Goal: Find contact information: Obtain details needed to contact an individual or organization

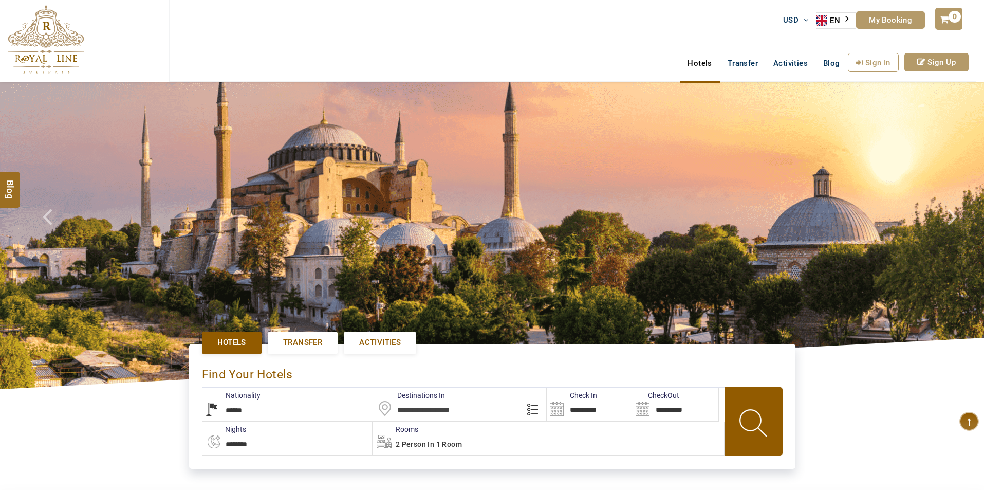
select select "******"
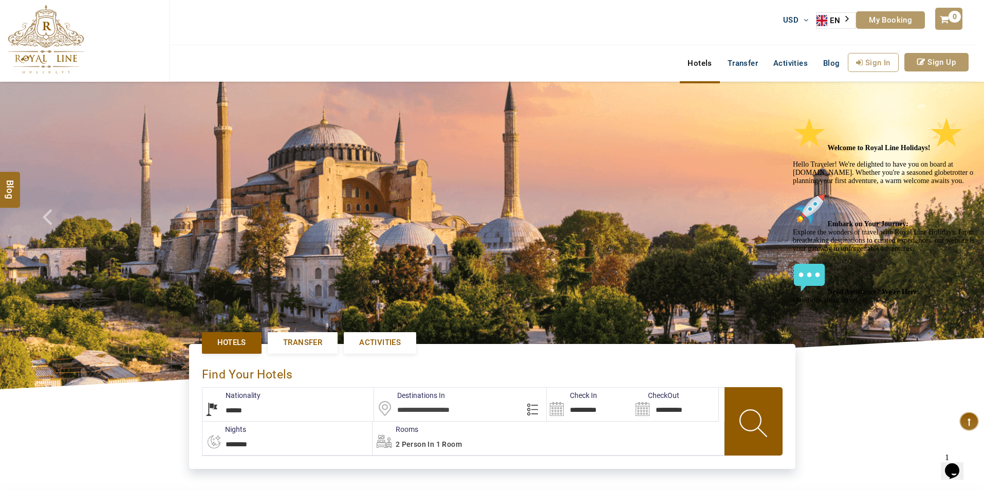
click at [967, 117] on div "Chat attention grabber" at bounding box center [885, 117] width 185 height 0
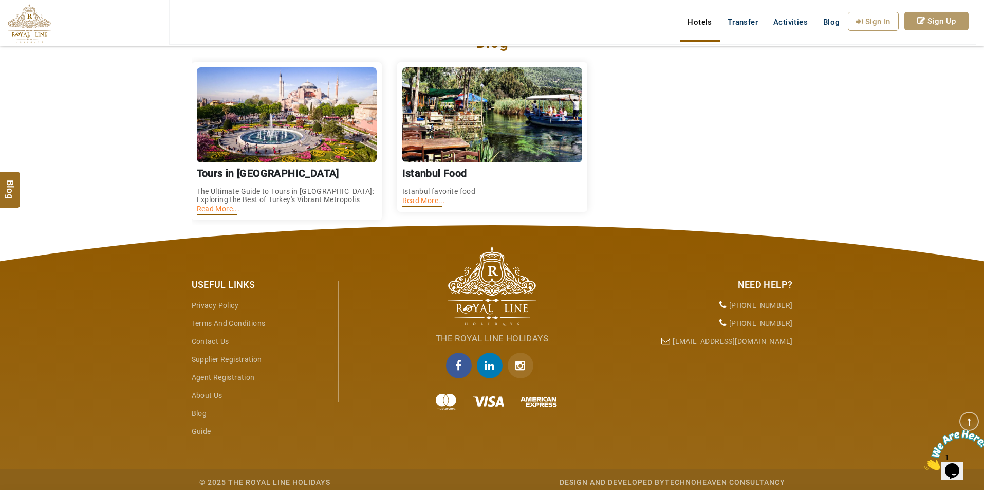
scroll to position [1501, 0]
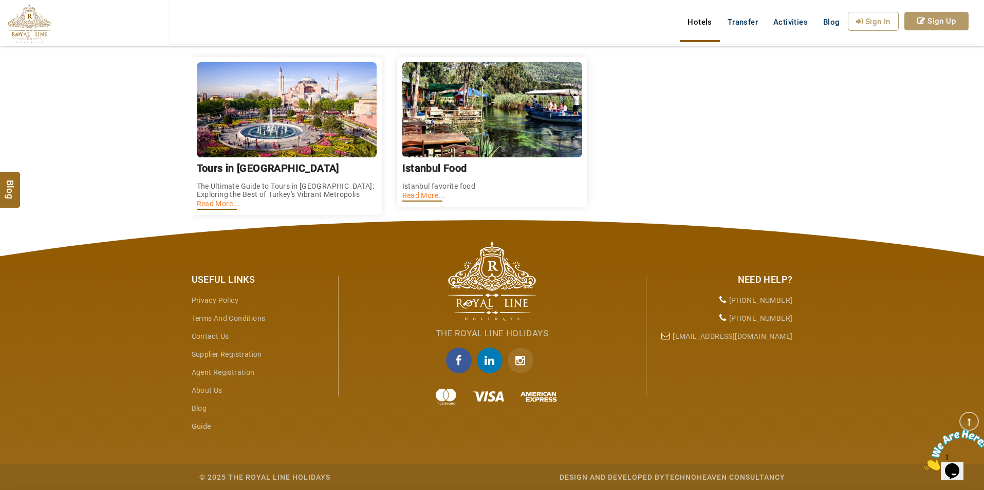
click at [220, 332] on link "Contact Us" at bounding box center [210, 336] width 37 height 8
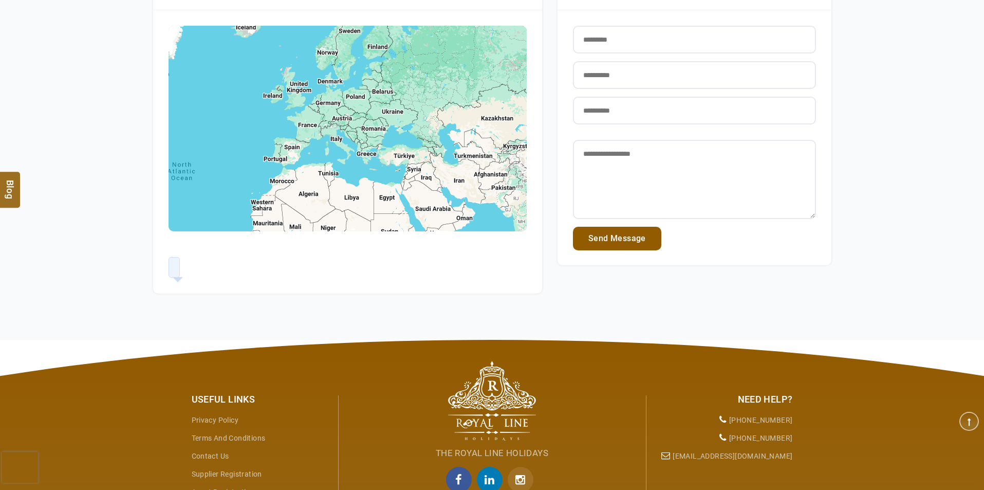
scroll to position [325, 0]
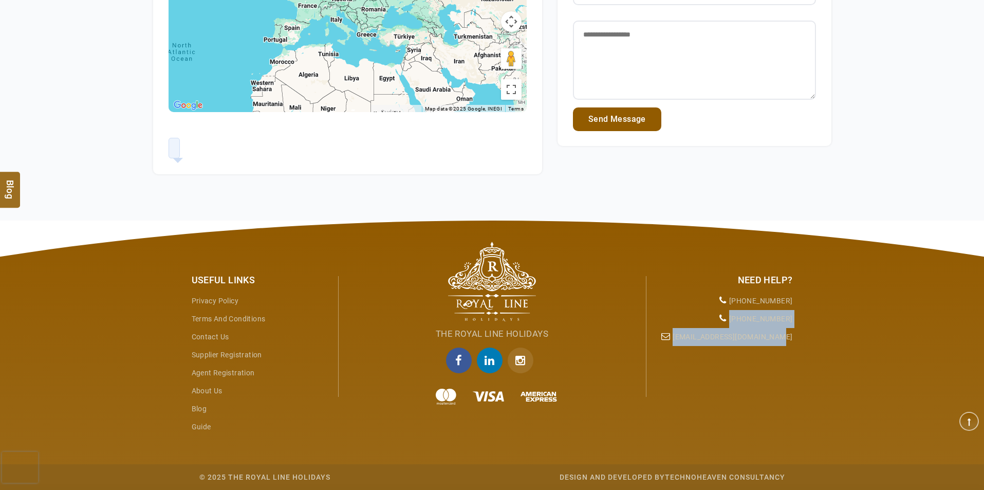
drag, startPoint x: 796, startPoint y: 316, endPoint x: 729, endPoint y: 317, distance: 67.3
click at [729, 317] on div "Useful Links Privacy Policy Terms and Conditions Contact Us Supplier Registrati…" at bounding box center [492, 354] width 984 height 269
click at [795, 318] on div "Need Help? [PHONE_NUMBER] [PHONE_NUMBER] [EMAIL_ADDRESS][DOMAIN_NAME]" at bounding box center [723, 306] width 154 height 79
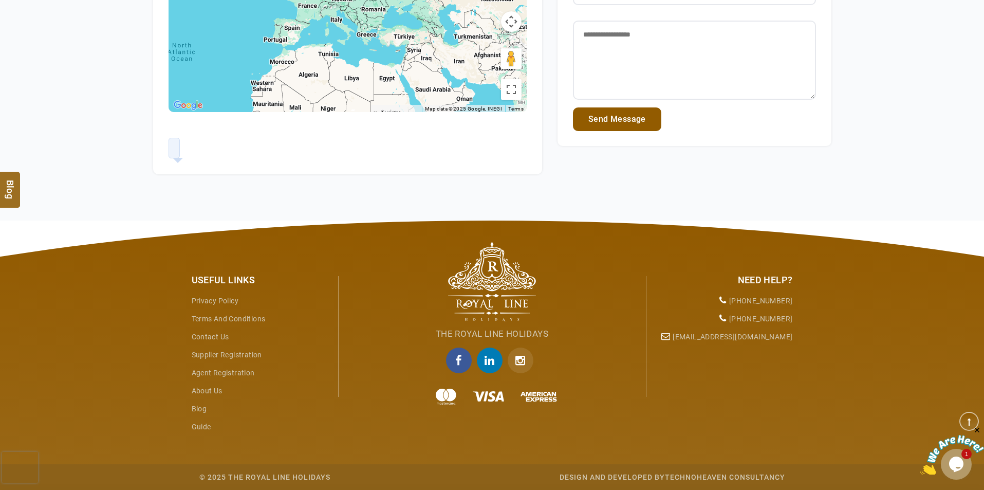
scroll to position [0, 0]
drag, startPoint x: 732, startPoint y: 318, endPoint x: 792, endPoint y: 326, distance: 60.0
click at [792, 326] on li "[PHONE_NUMBER]" at bounding box center [723, 319] width 139 height 18
copy li "[PHONE_NUMBER]"
drag, startPoint x: 732, startPoint y: 299, endPoint x: 793, endPoint y: 305, distance: 60.9
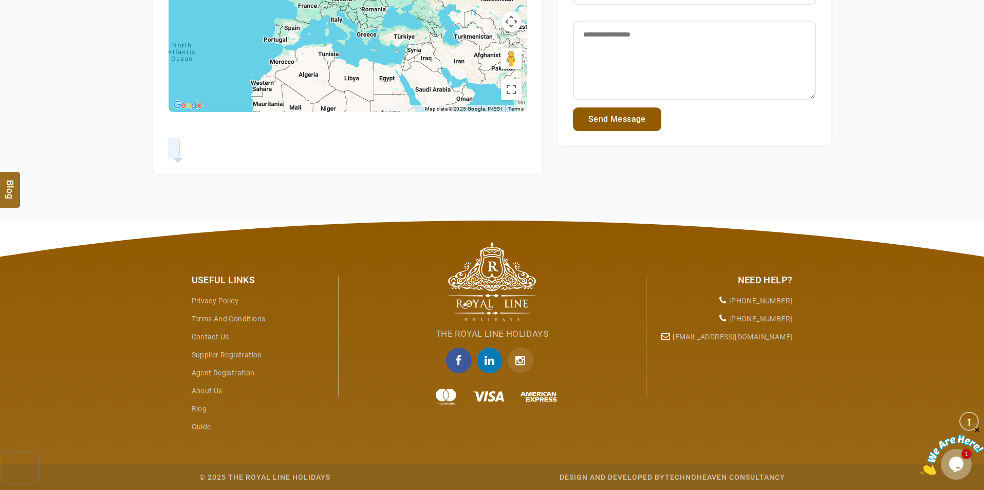
click at [793, 305] on div "Need Help? [PHONE_NUMBER] [PHONE_NUMBER] [EMAIL_ADDRESS][DOMAIN_NAME]" at bounding box center [723, 306] width 154 height 79
copy li "[PHONE_NUMBER]"
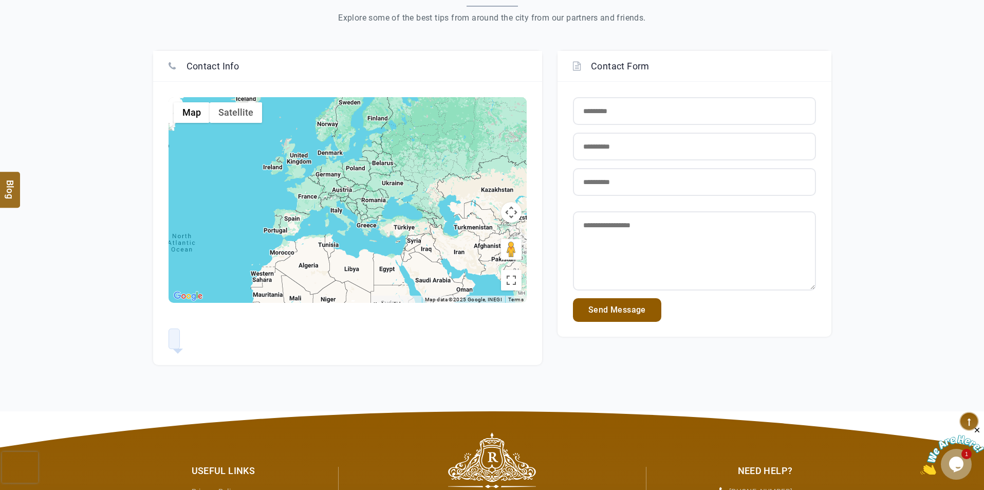
scroll to position [16, 0]
